Goal: Transaction & Acquisition: Purchase product/service

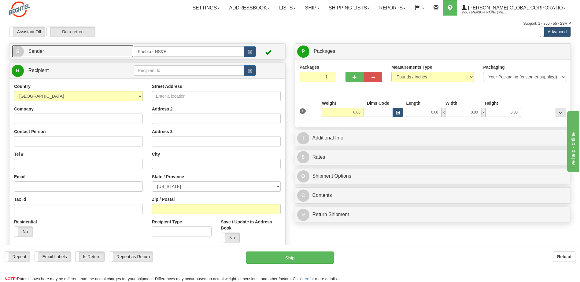
click at [20, 51] on span "S" at bounding box center [18, 52] width 12 height 12
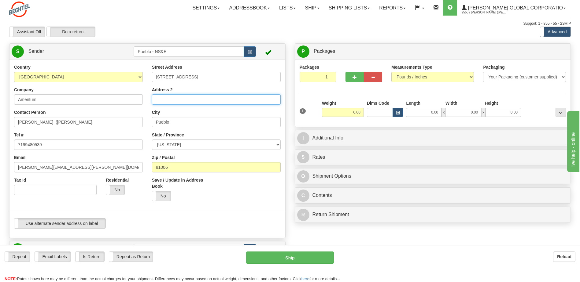
click at [193, 99] on input "Address 2" at bounding box center [216, 99] width 129 height 10
type input "Unit 2"
click at [56, 147] on input "7199480539" at bounding box center [78, 145] width 129 height 10
click at [25, 145] on input "7192893336" at bounding box center [78, 145] width 129 height 10
type input "719-289-3336"
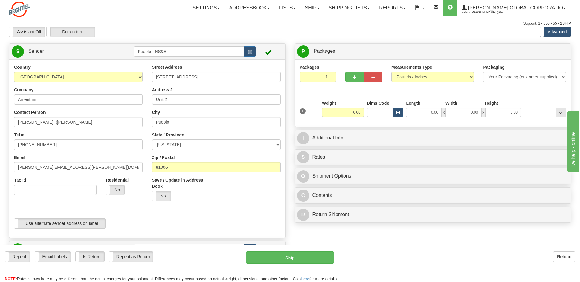
click at [200, 210] on div at bounding box center [147, 212] width 285 height 13
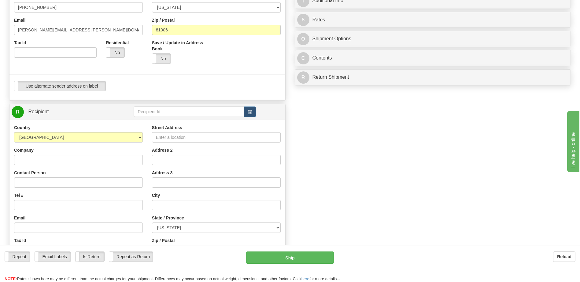
scroll to position [183, 0]
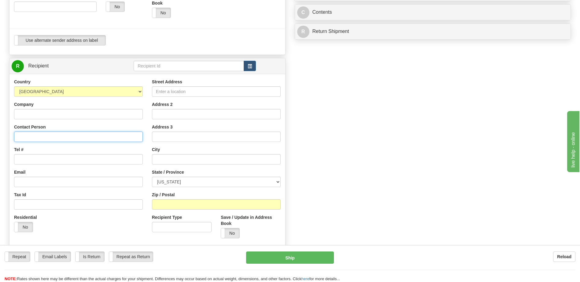
click at [61, 140] on input "Contact Person" at bounding box center [78, 137] width 129 height 10
type input "Greg Hayley"
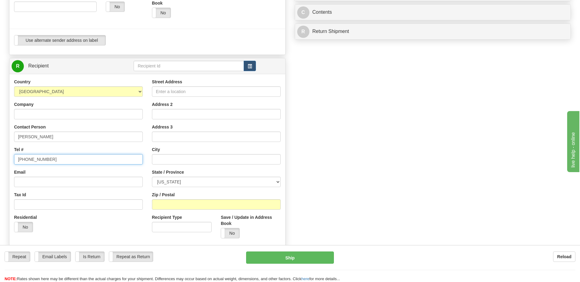
type input "870-329-5157"
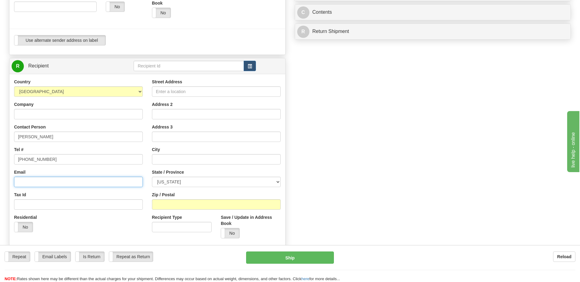
click at [49, 184] on input "Email" at bounding box center [78, 182] width 129 height 10
type input "g"
type input "gmhayley@icloud.com"
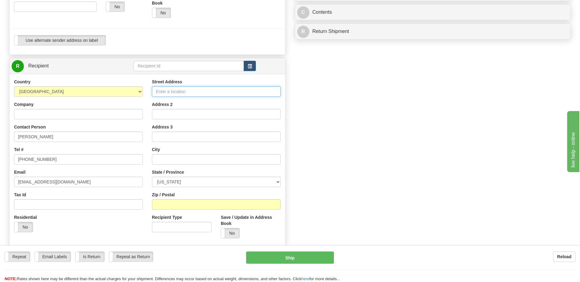
click at [185, 92] on input "Street Address" at bounding box center [216, 91] width 129 height 10
type input "4275 W 25 S"
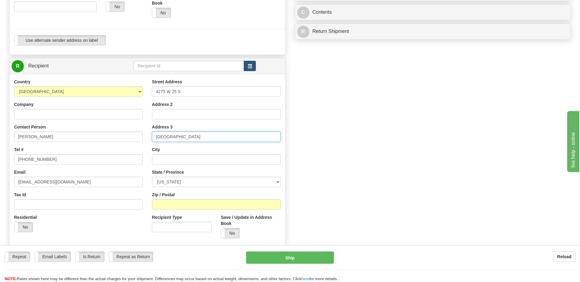
type input "West Point"
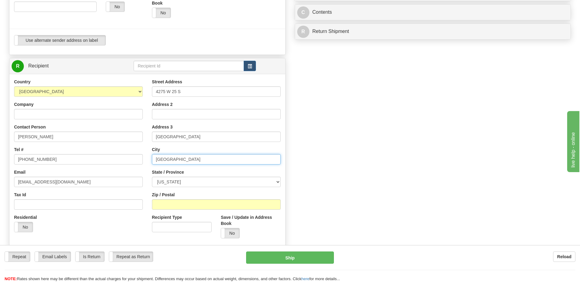
type input "West Point"
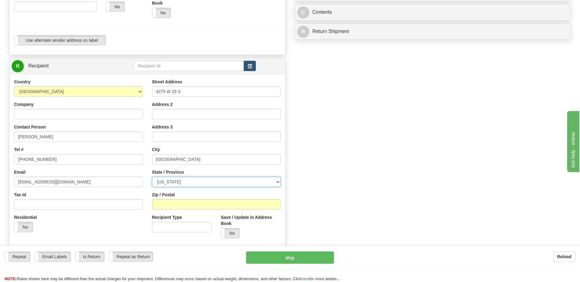
select select "UT"
click at [206, 208] on input "Zip / Postal" at bounding box center [216, 204] width 129 height 10
click at [159, 207] on input "Zip / Postal" at bounding box center [216, 204] width 129 height 10
click at [160, 205] on input "Zip / Postal" at bounding box center [216, 204] width 129 height 10
type input "84015"
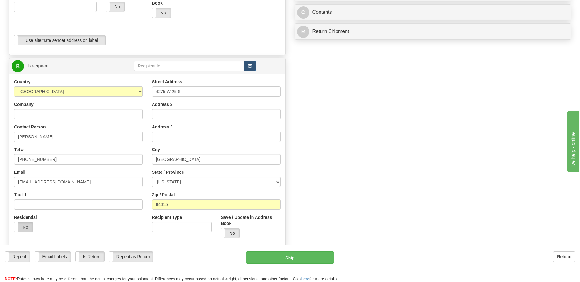
click at [24, 228] on label "No" at bounding box center [23, 227] width 18 height 10
click at [98, 224] on div "Residential Yes No" at bounding box center [78, 225] width 138 height 23
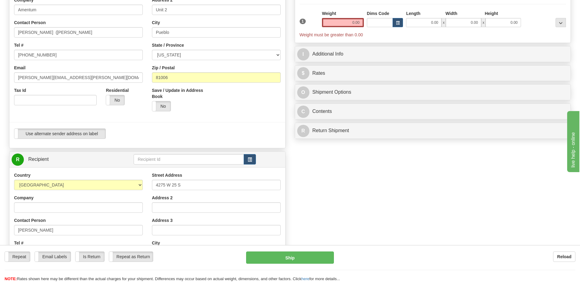
scroll to position [0, 0]
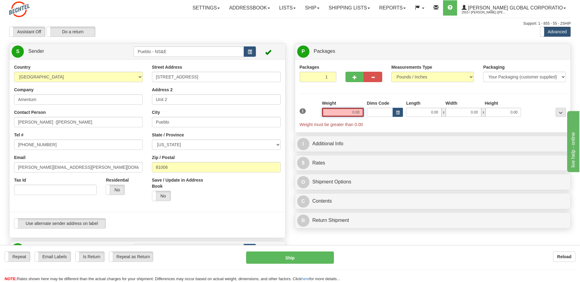
click at [354, 112] on input "0.00" at bounding box center [343, 112] width 42 height 9
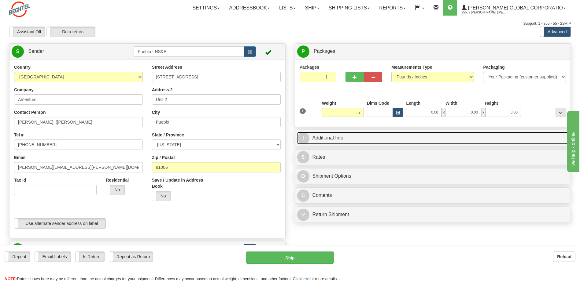
type input "0.20"
click at [302, 141] on span "I" at bounding box center [303, 138] width 12 height 12
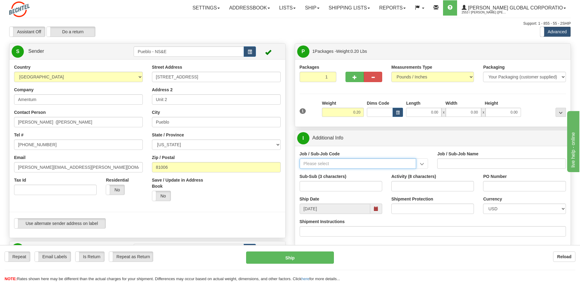
click at [316, 163] on input "Job / Sub-Job Code" at bounding box center [357, 164] width 117 height 10
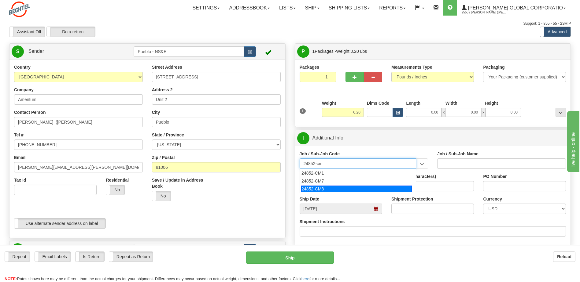
click at [312, 186] on div "24852-CM8" at bounding box center [356, 189] width 111 height 7
type input "24852-CM8"
type input "PUEBLO CHEM DEMIL PROJECT - CLOSURE-MP-BNI-UTILIT"
type input "24852-CM8"
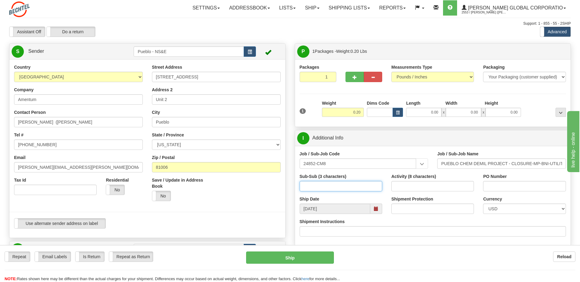
click at [324, 188] on input "Sub-Sub (3 characters)" at bounding box center [340, 186] width 82 height 10
type input "000"
type input "Amentum"
type input "24852CM8"
click at [383, 225] on div "Shipment Instructions" at bounding box center [432, 228] width 266 height 18
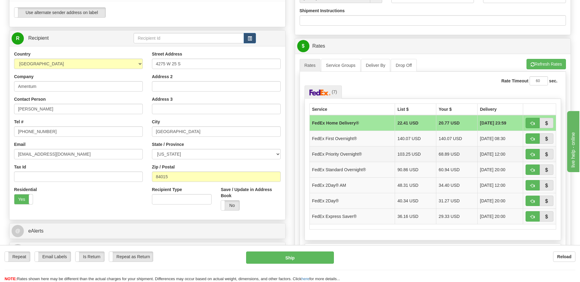
scroll to position [214, 0]
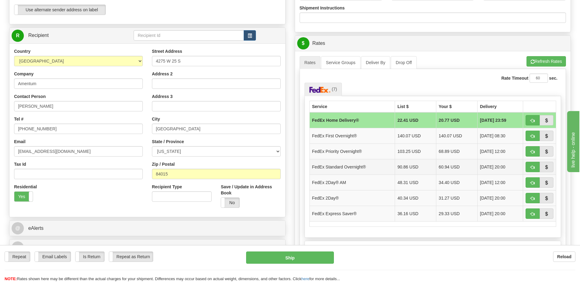
click at [339, 168] on td "FedEx Standard Overnight®" at bounding box center [351, 167] width 85 height 16
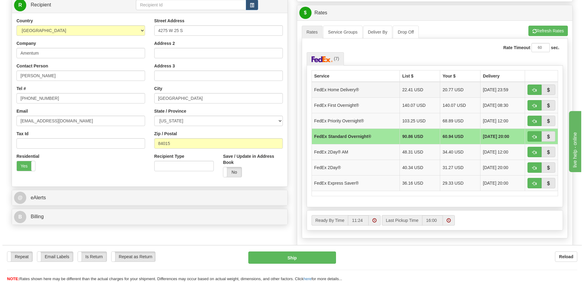
scroll to position [275, 0]
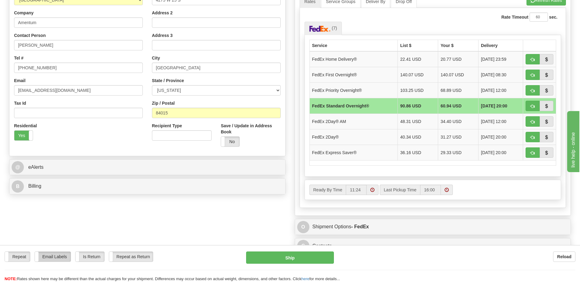
click at [57, 255] on label "Email Labels" at bounding box center [53, 257] width 36 height 10
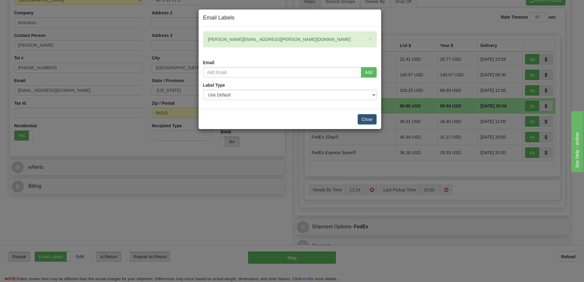
click at [289, 258] on div "Email Labels × stacy.wendt@amentum.com Email Add Label Type Use Default Laser (…" at bounding box center [292, 141] width 584 height 282
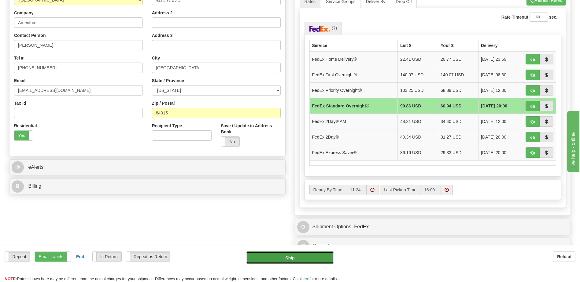
click at [293, 254] on button "Ship" at bounding box center [289, 258] width 87 height 12
type input "05"
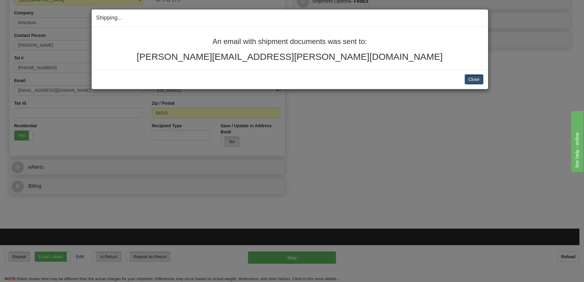
click at [472, 79] on button "Close" at bounding box center [474, 79] width 19 height 10
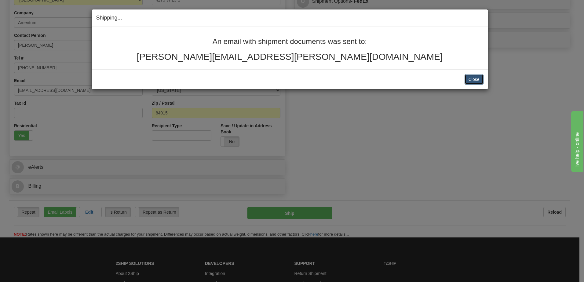
click at [468, 80] on button "Close" at bounding box center [474, 79] width 19 height 10
click at [476, 81] on button "Close" at bounding box center [474, 79] width 19 height 10
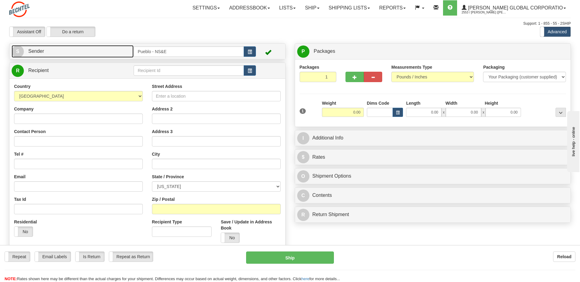
click at [19, 48] on span "S" at bounding box center [18, 52] width 12 height 12
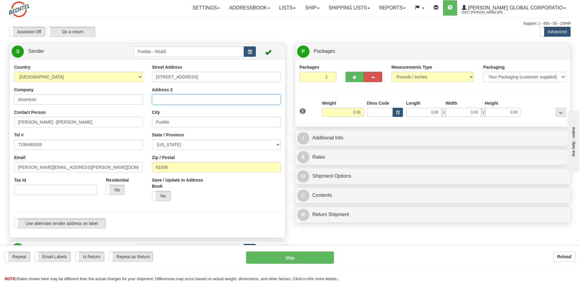
click at [185, 104] on input "Address 2" at bounding box center [216, 99] width 129 height 10
type input "Unit 2"
type input "Amentum"
type input "Greg Hayley"
type input "870-329-5157"
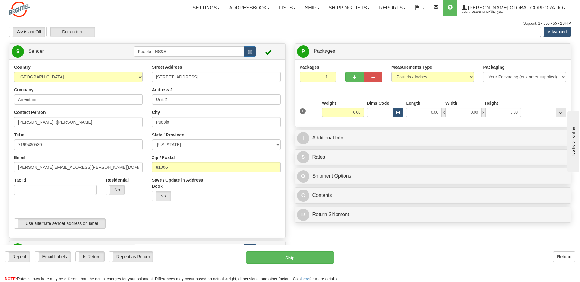
type input "gmhayley@icloud.com"
type input "4275 W 25 S"
type input "West Point"
select select "UT"
type input "84015"
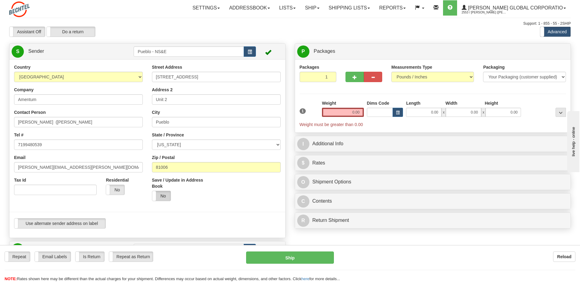
click at [159, 197] on label "No" at bounding box center [161, 196] width 18 height 10
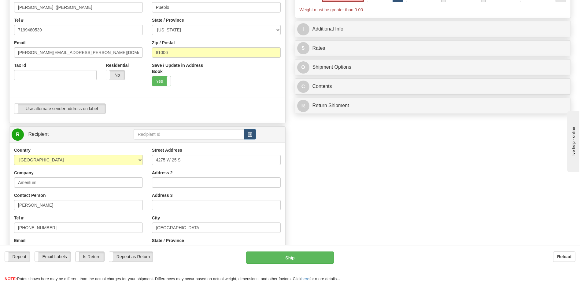
scroll to position [153, 0]
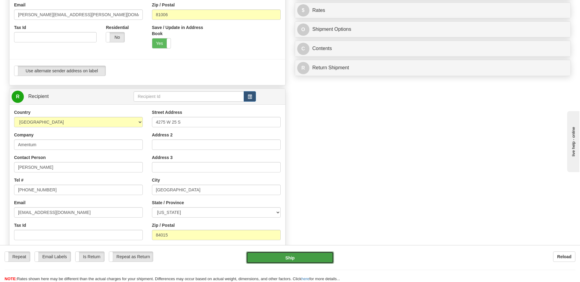
click at [280, 257] on button "Ship" at bounding box center [289, 258] width 87 height 12
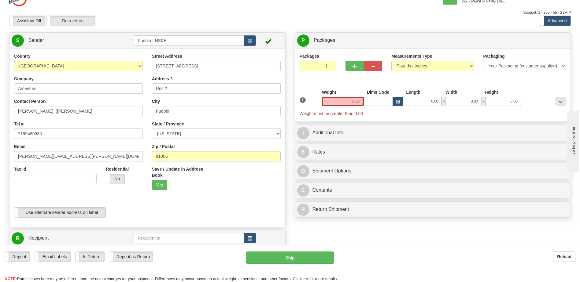
scroll to position [0, 0]
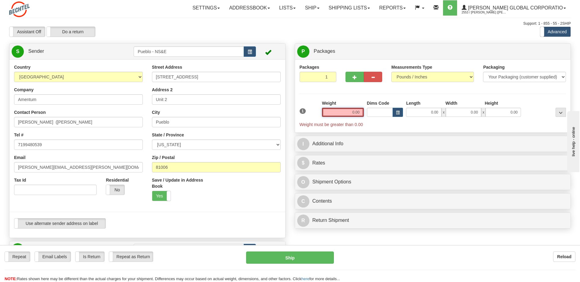
click at [345, 114] on input "0.00" at bounding box center [343, 112] width 42 height 9
type input "3"
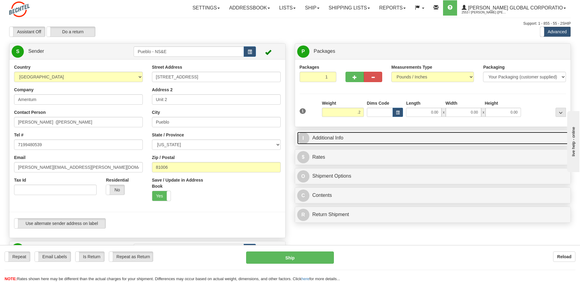
type input "0.20"
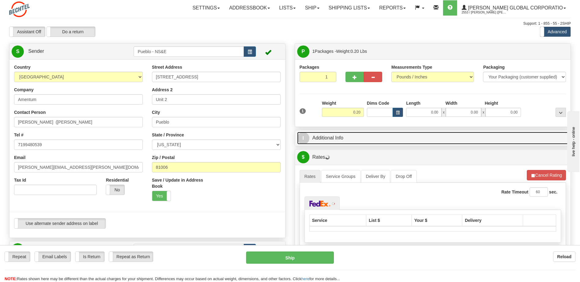
click at [305, 140] on span "I" at bounding box center [303, 138] width 12 height 12
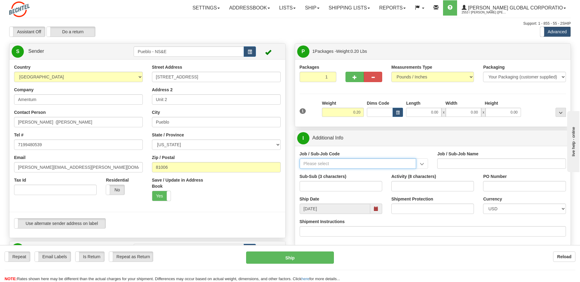
click at [328, 165] on input "Job / Sub-Job Code" at bounding box center [357, 164] width 117 height 10
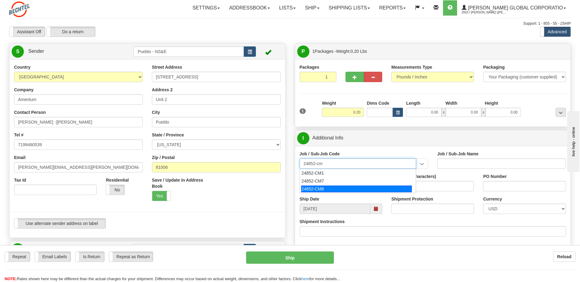
click at [320, 186] on div "24852-CM8" at bounding box center [356, 189] width 111 height 7
type input "24852-CM8"
type input "PUEBLO CHEM DEMIL PROJECT - CLOSURE-MP-BNI-UTILIT"
type input "24852-CM8"
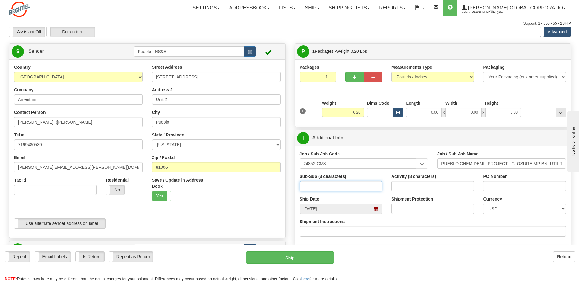
click at [326, 186] on input "Sub-Sub (3 characters)" at bounding box center [340, 186] width 82 height 10
type input "000"
type input "24852CM8"
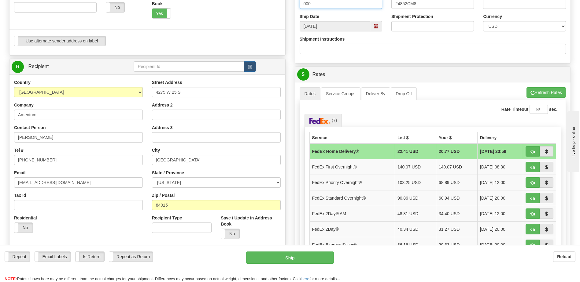
scroll to position [183, 0]
click at [532, 199] on span "button" at bounding box center [532, 198] width 4 height 4
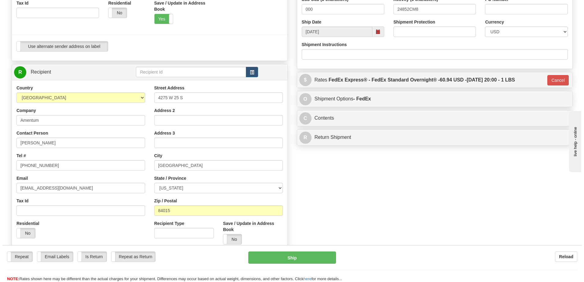
scroll to position [214, 0]
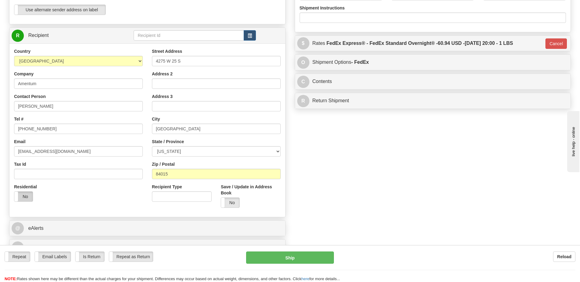
click at [22, 192] on label "No" at bounding box center [23, 197] width 18 height 10
type input "05"
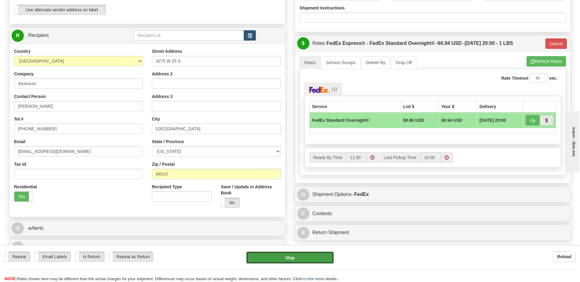
click at [294, 256] on button "Ship" at bounding box center [289, 258] width 87 height 12
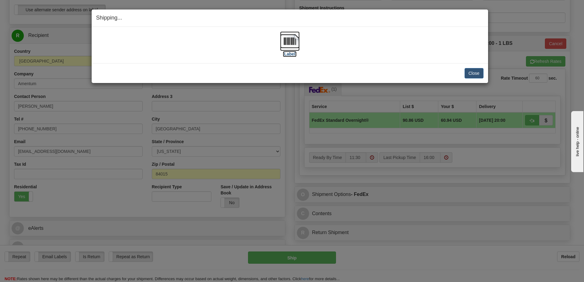
click at [287, 43] on img at bounding box center [290, 41] width 20 height 20
click at [480, 74] on button "Close" at bounding box center [474, 73] width 19 height 10
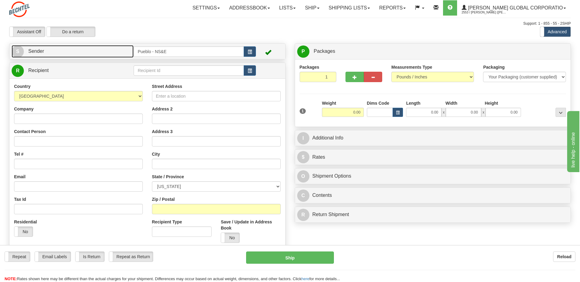
click at [14, 51] on span "S" at bounding box center [18, 52] width 12 height 12
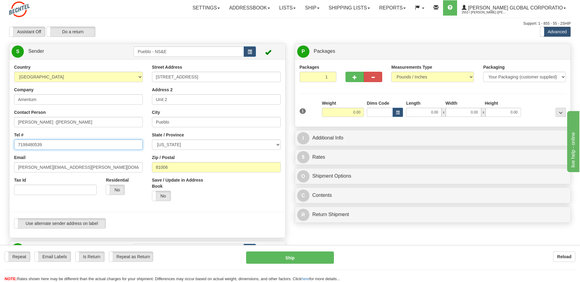
click at [68, 147] on input "7199480539" at bounding box center [78, 145] width 129 height 10
click at [206, 207] on div at bounding box center [147, 212] width 285 height 13
click at [45, 148] on input "719289" at bounding box center [78, 145] width 129 height 10
click at [161, 197] on label "No" at bounding box center [161, 196] width 18 height 10
click at [24, 145] on input "7192893336" at bounding box center [78, 145] width 129 height 10
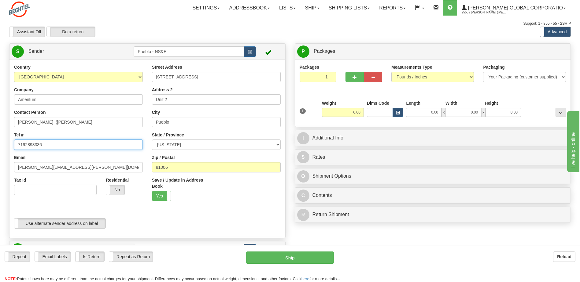
click at [25, 143] on input "7192893336" at bounding box center [78, 145] width 129 height 10
type input "719-289-3336"
click at [229, 211] on div at bounding box center [147, 212] width 285 height 13
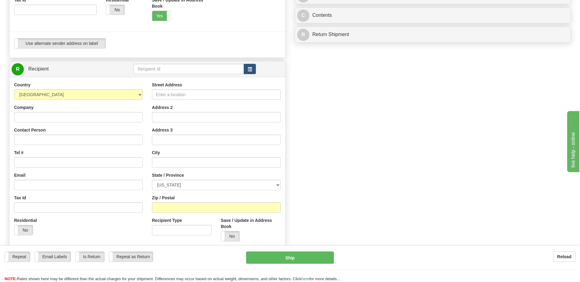
scroll to position [183, 0]
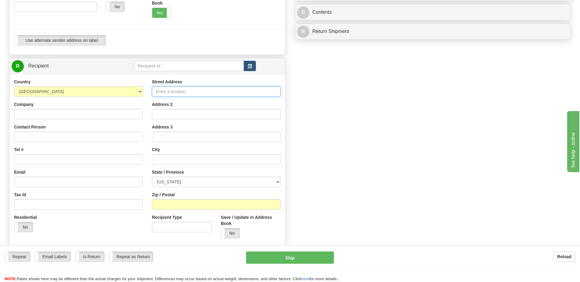
click at [168, 92] on input "Street Address" at bounding box center [216, 91] width 129 height 10
type input "45825 E. Hwy 96"
type input "Amentum"
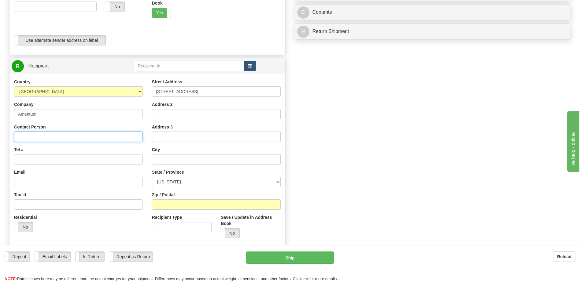
type input "Leslie Baumgartner"
type input "leslie.baumgartner@amentum.com"
type input "Pueblo"
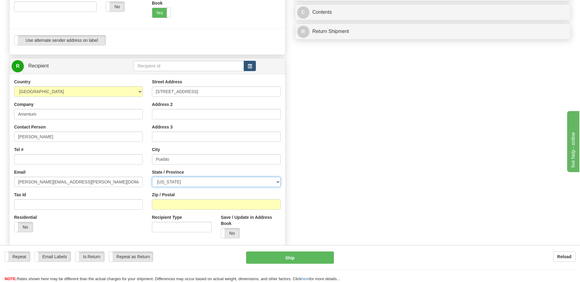
select select "CO"
type input "81006"
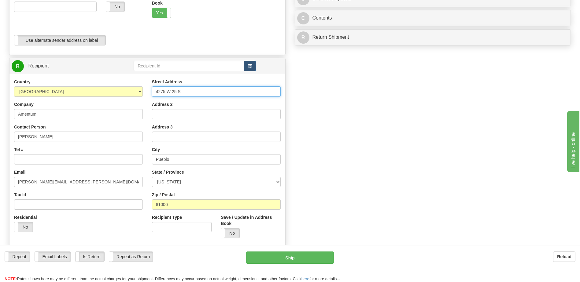
click at [198, 89] on input "4275 W 25 S" at bounding box center [216, 91] width 129 height 10
type input "4"
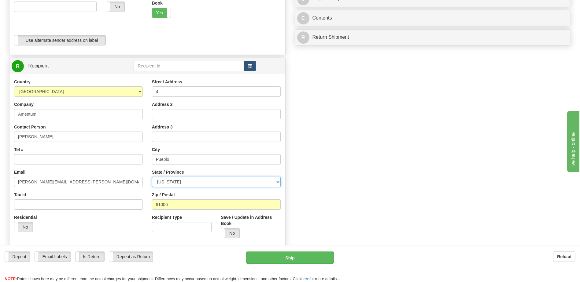
select select "AL"
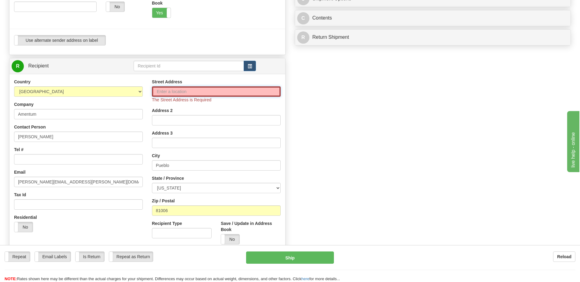
click at [172, 94] on input "Street Address" at bounding box center [216, 91] width 129 height 10
type input "45825 E. Hwy 96"
select select "CO"
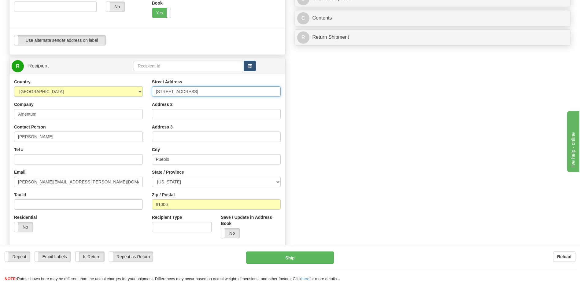
type input "4275 W 25 S"
click at [178, 91] on input "4275 W 25 S" at bounding box center [216, 91] width 129 height 10
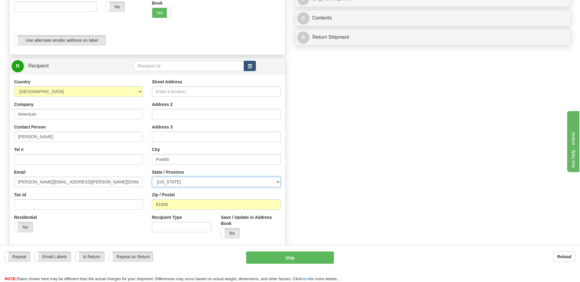
select select "AL"
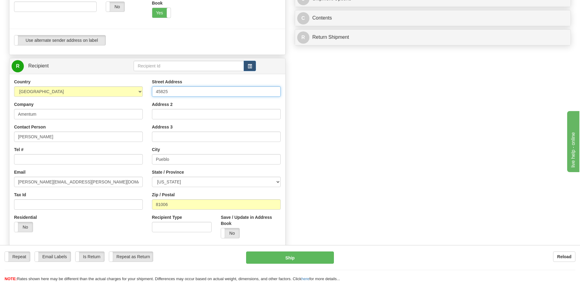
type input "45825 E. Hwy 96"
type input "Unit #2"
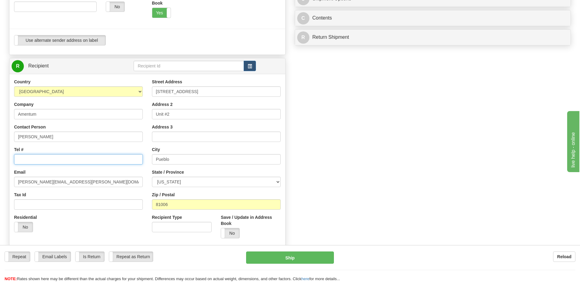
click at [68, 159] on input "Tel #" at bounding box center [78, 159] width 129 height 10
type input "719-289-3363"
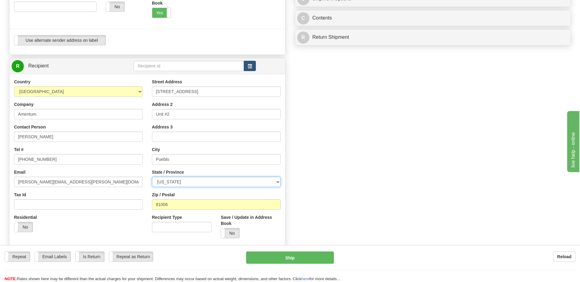
click at [194, 183] on select "ALABAMA ALASKA ARIZONA ARKANSAS Armed Forces America Armed Forces Europe Armed …" at bounding box center [216, 182] width 129 height 10
select select "CO"
click at [194, 183] on select "ALABAMA ALASKA ARIZONA ARKANSAS Armed Forces America Armed Forces Europe Armed …" at bounding box center [216, 182] width 129 height 10
click at [389, 191] on div "Create a label for the return Create Pickup Without Label S" at bounding box center [290, 74] width 570 height 429
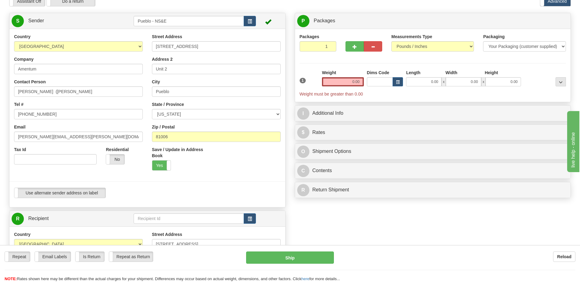
scroll to position [0, 0]
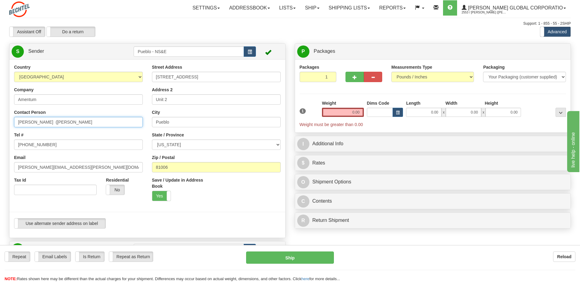
click at [75, 123] on input "Wendt, Stacy (URS) Wendt" at bounding box center [78, 122] width 129 height 10
click at [139, 22] on div "Support: 1 - 855 - 55 - 2SHIP" at bounding box center [289, 23] width 561 height 5
click at [340, 112] on input "0.00" at bounding box center [343, 112] width 42 height 9
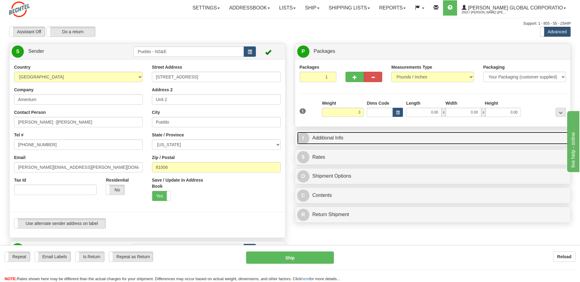
type input "0.30"
click at [305, 139] on span "I" at bounding box center [303, 138] width 12 height 12
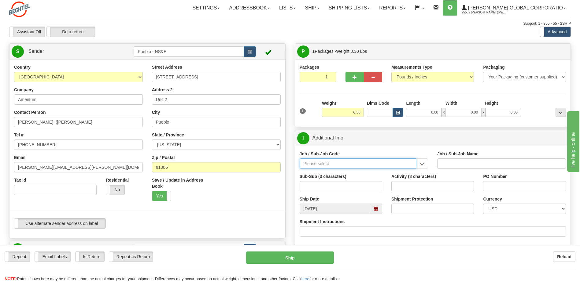
click at [319, 165] on input "Job / Sub-Job Code" at bounding box center [357, 164] width 117 height 10
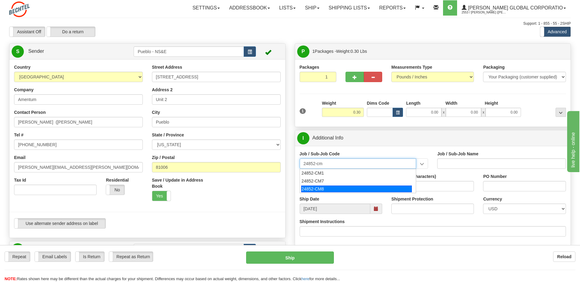
click at [323, 186] on div "24852-CM8" at bounding box center [356, 189] width 111 height 7
type input "24852-CM8"
type input "PUEBLO CHEM DEMIL PROJECT - CLOSURE-MP-BNI-UTILIT"
type input "24852-CM8"
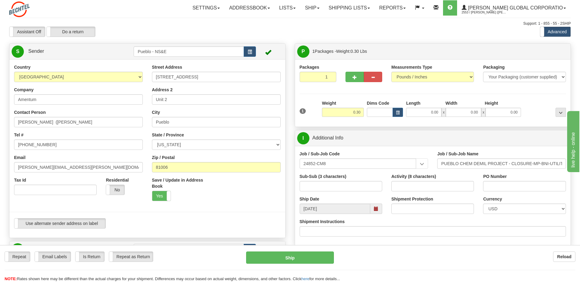
click at [354, 178] on div "Sub-Sub (3 characters)" at bounding box center [340, 183] width 82 height 18
click at [349, 186] on input "Sub-Sub (3 characters)" at bounding box center [340, 186] width 82 height 10
type input "000"
type input "24852CM8"
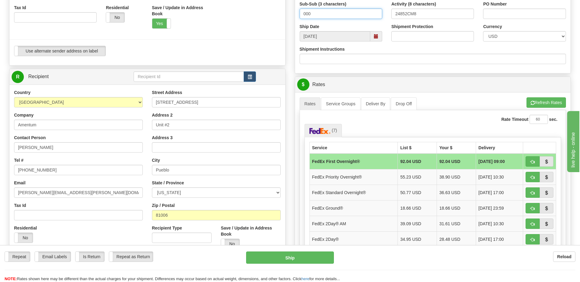
scroll to position [183, 0]
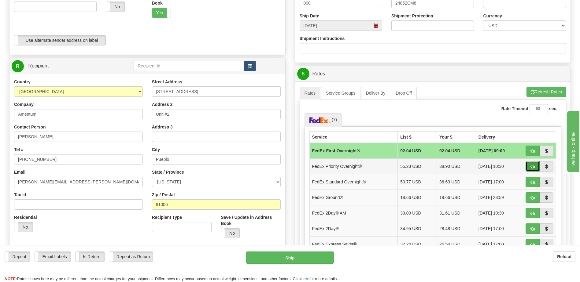
click at [530, 166] on span "button" at bounding box center [532, 167] width 4 height 4
type input "01"
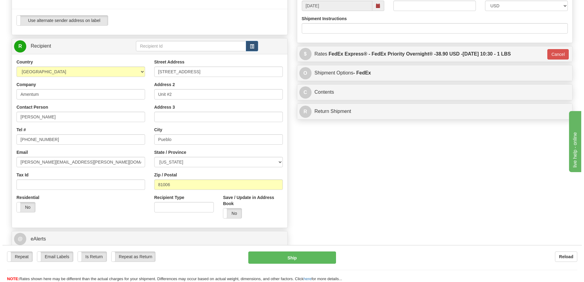
scroll to position [214, 0]
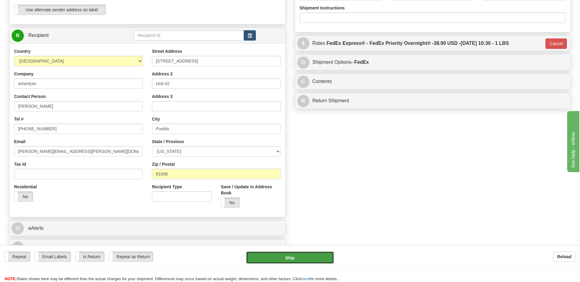
click at [298, 260] on button "Ship" at bounding box center [289, 258] width 87 height 12
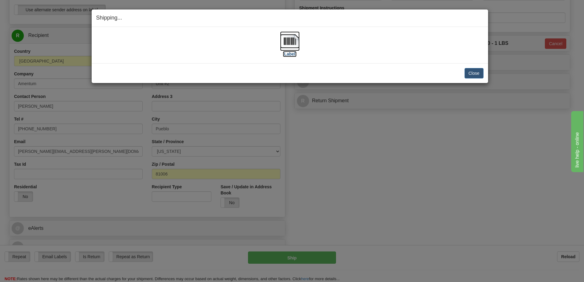
click at [290, 39] on img at bounding box center [290, 41] width 20 height 20
click at [478, 75] on button "Close" at bounding box center [474, 73] width 19 height 10
